Goal: Task Accomplishment & Management: Manage account settings

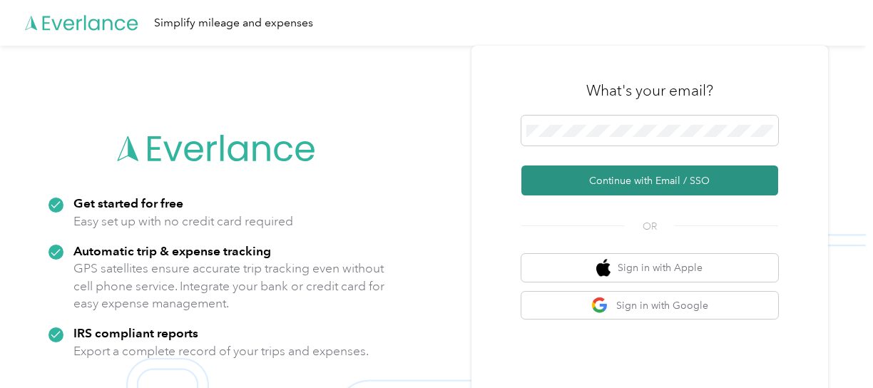
click at [676, 178] on button "Continue with Email / SSO" at bounding box center [650, 181] width 257 height 30
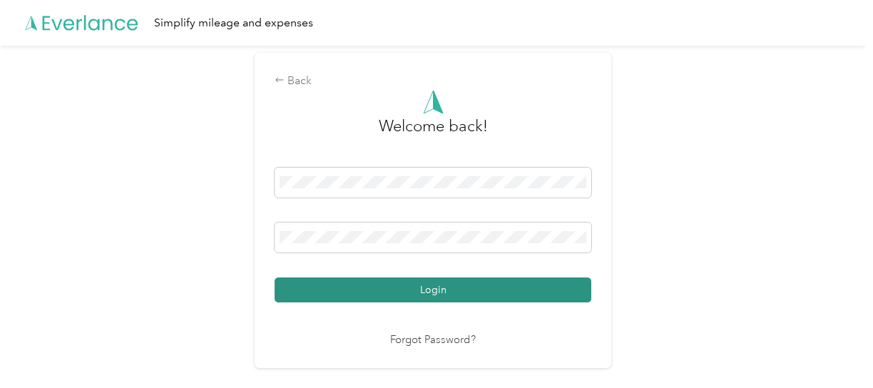
click at [442, 287] on button "Login" at bounding box center [433, 290] width 317 height 25
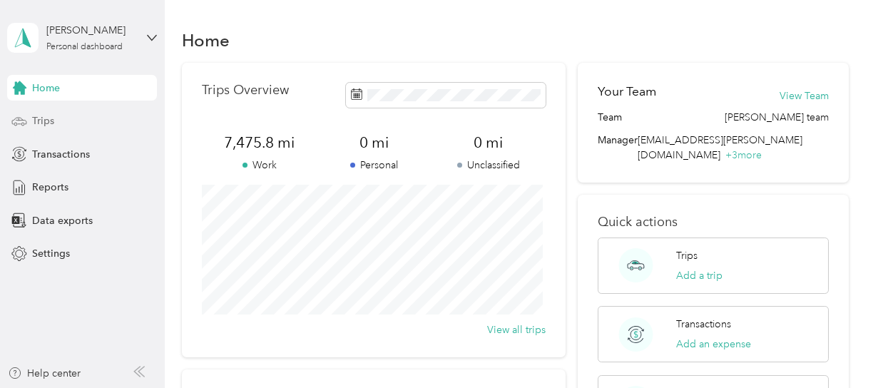
click at [38, 122] on span "Trips" at bounding box center [43, 120] width 22 height 15
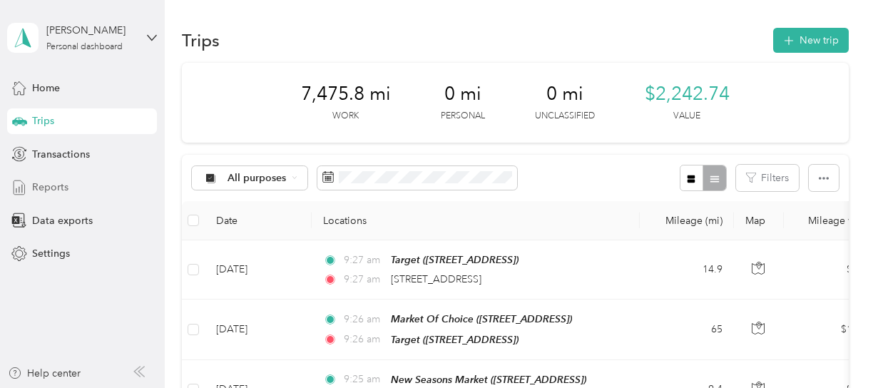
click at [58, 187] on span "Reports" at bounding box center [50, 187] width 36 height 15
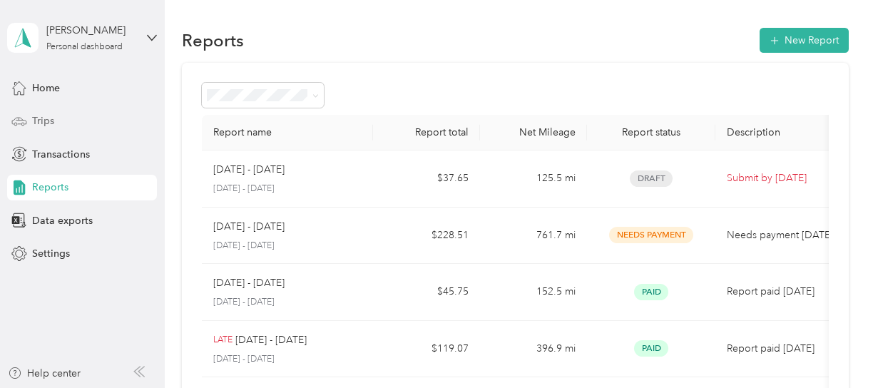
click at [54, 122] on div "Trips" at bounding box center [82, 121] width 150 height 26
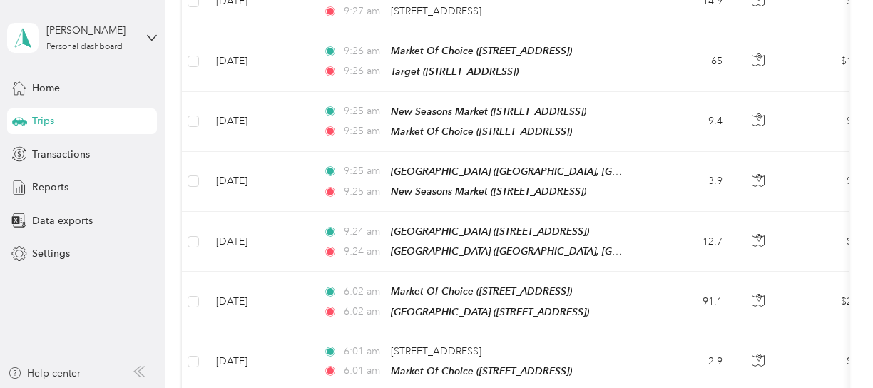
scroll to position [233, 0]
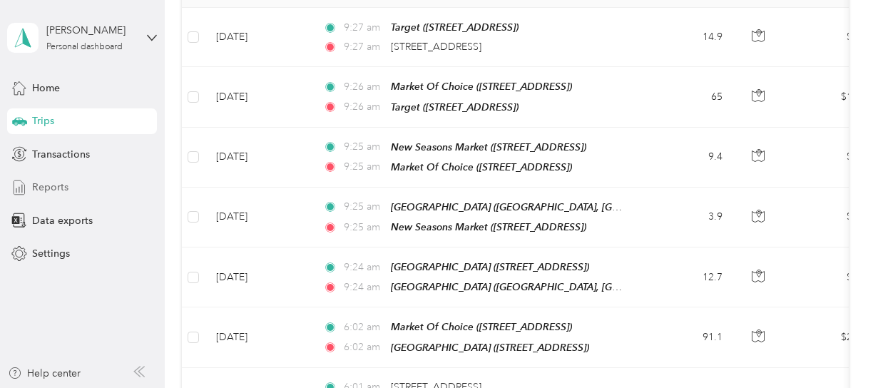
click at [62, 189] on span "Reports" at bounding box center [50, 187] width 36 height 15
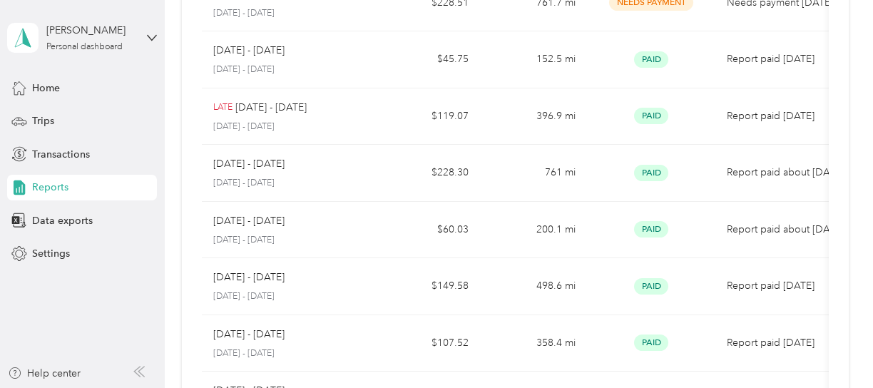
scroll to position [141, 0]
